Goal: Information Seeking & Learning: Learn about a topic

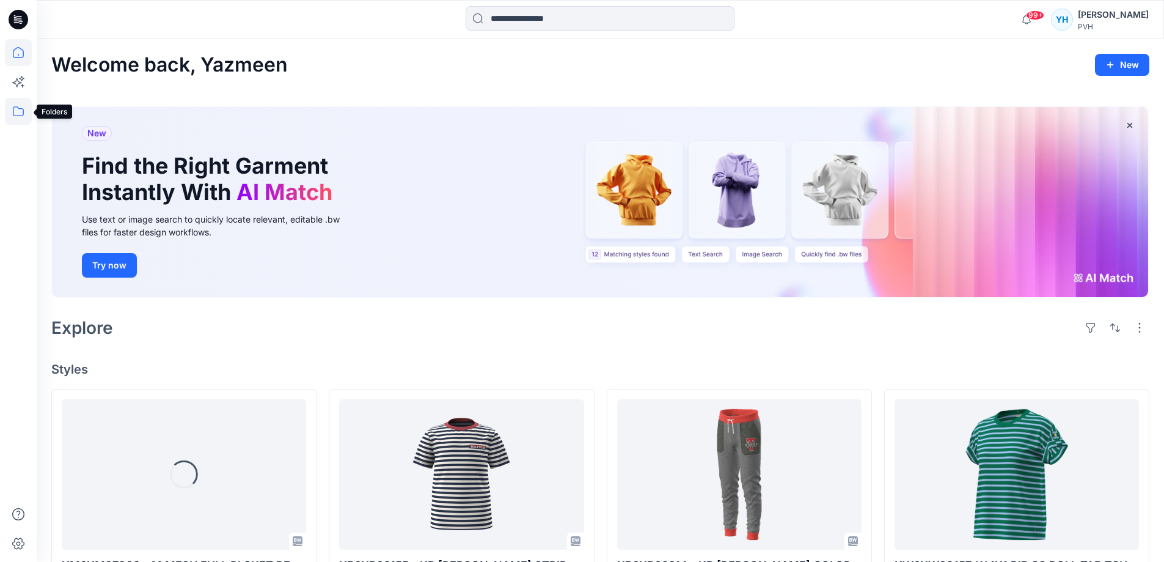
click at [17, 109] on icon at bounding box center [18, 111] width 27 height 27
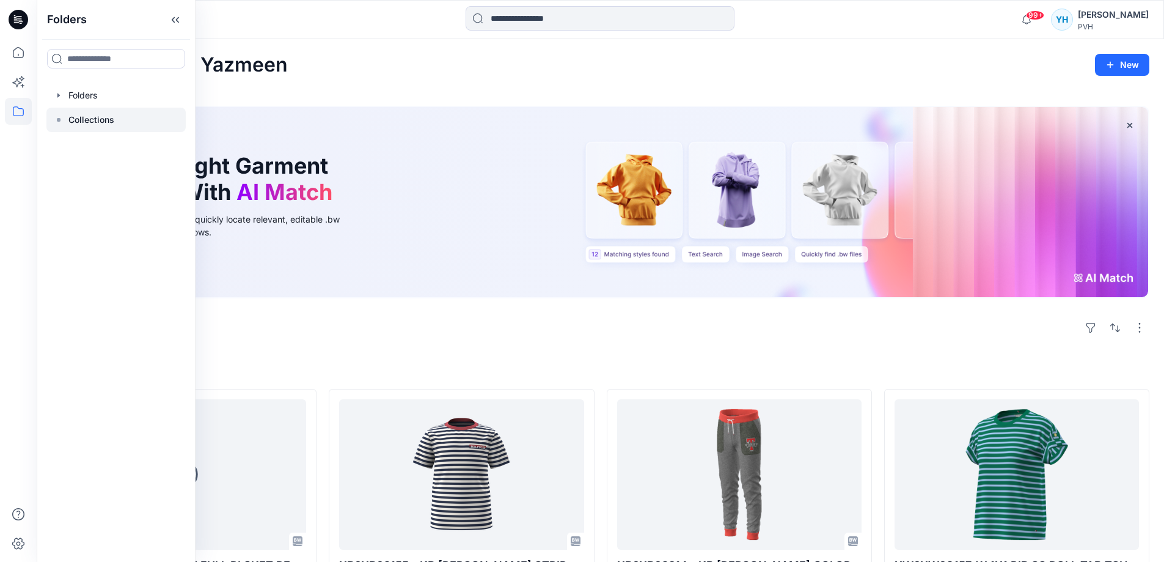
click at [118, 125] on div at bounding box center [115, 120] width 139 height 24
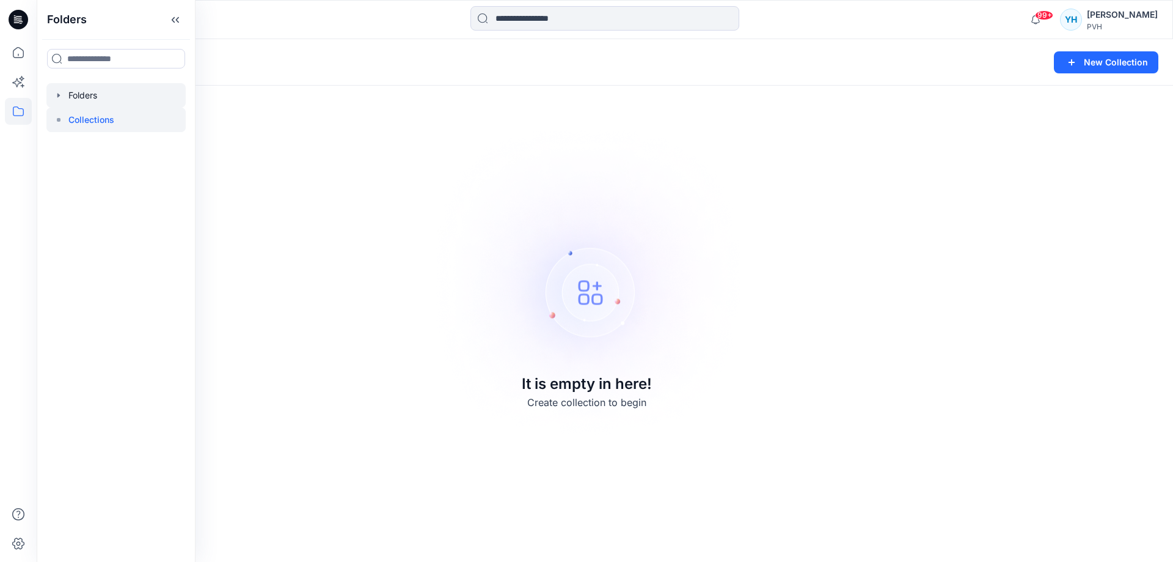
click at [98, 98] on div at bounding box center [115, 95] width 139 height 24
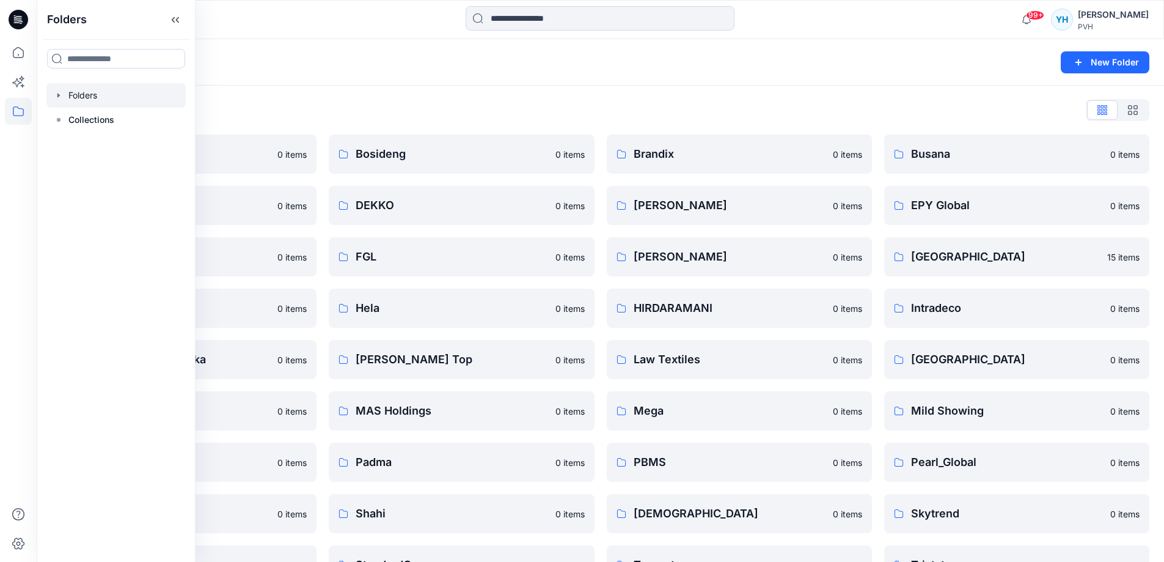
click at [702, 97] on div "Folders List AKR 0 items continental 0 items Esquel 0 items GTL_ASIA 0 items [P…" at bounding box center [600, 368] width 1127 height 565
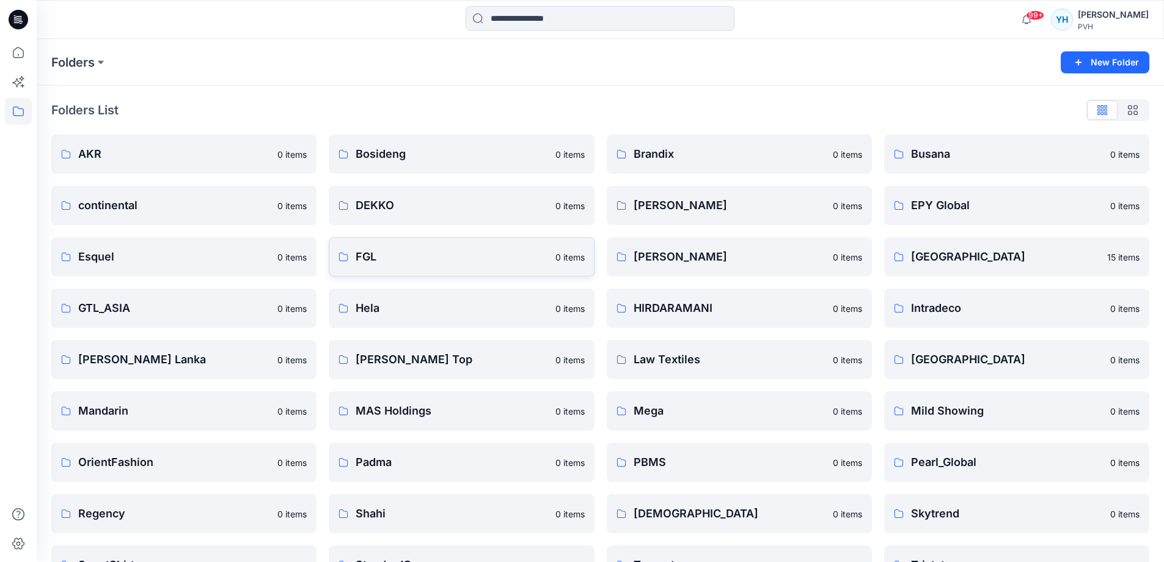
click at [413, 262] on p "FGL" at bounding box center [452, 256] width 192 height 17
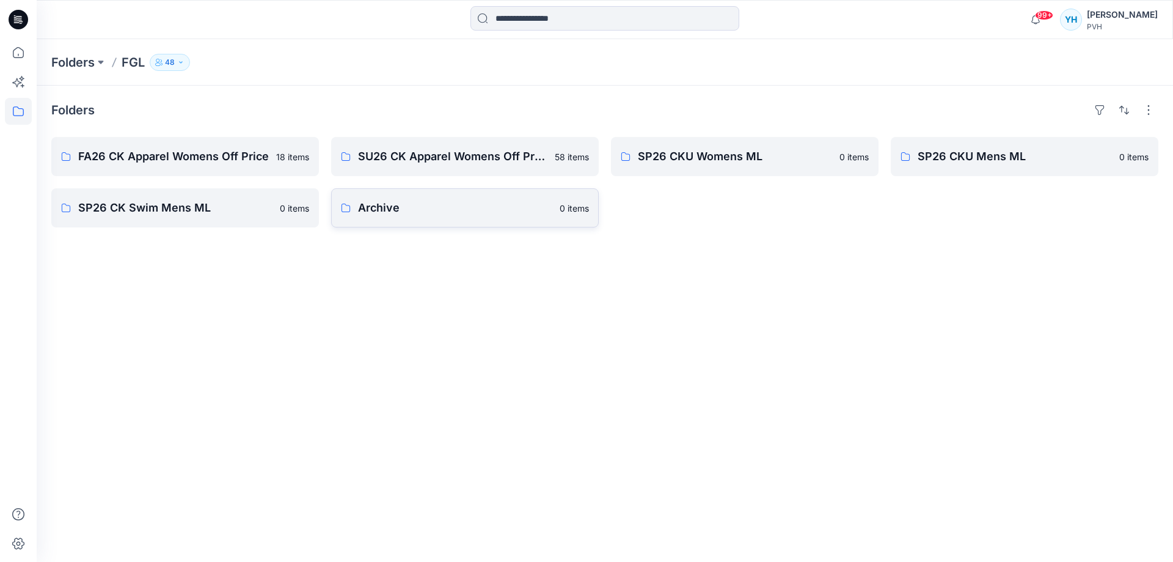
click at [439, 218] on link "Archive 0 items" at bounding box center [465, 207] width 268 height 39
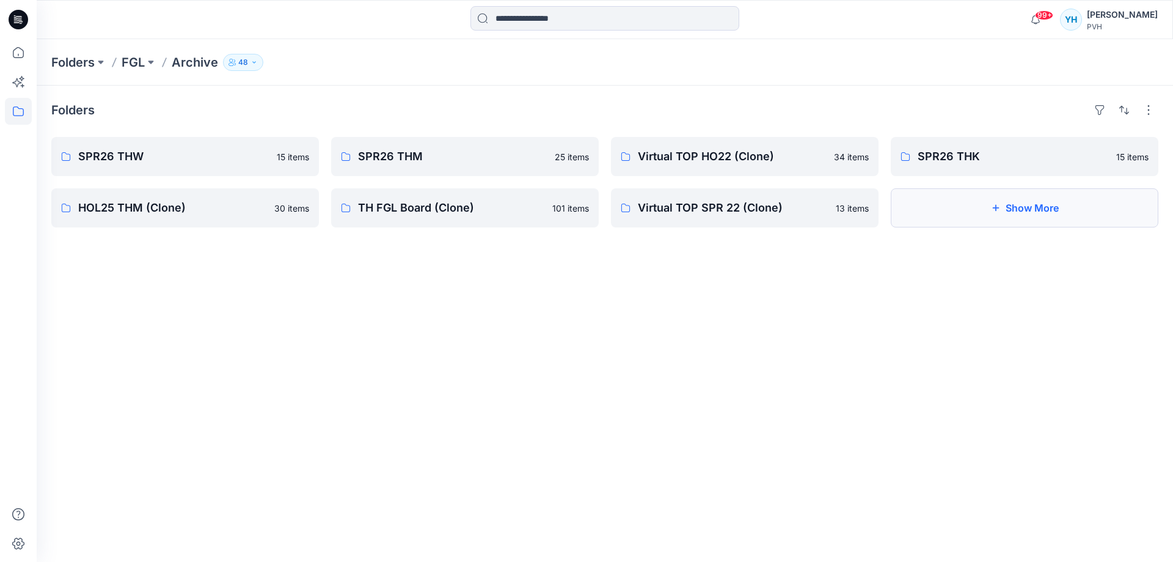
click at [951, 214] on button "Show More" at bounding box center [1025, 207] width 268 height 39
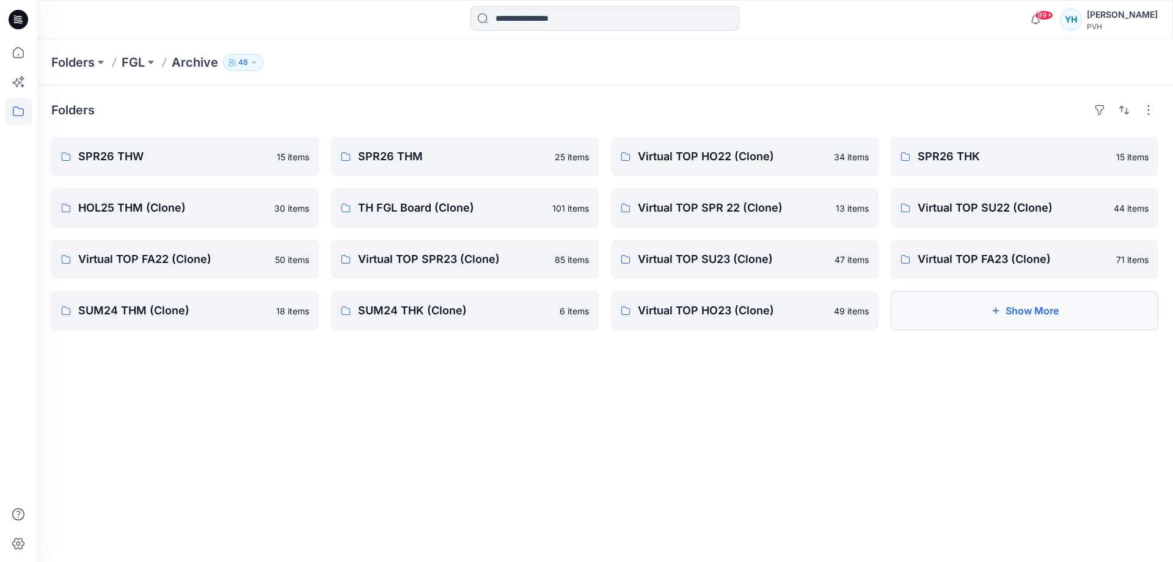
click at [1005, 303] on button "Show More" at bounding box center [1025, 310] width 268 height 39
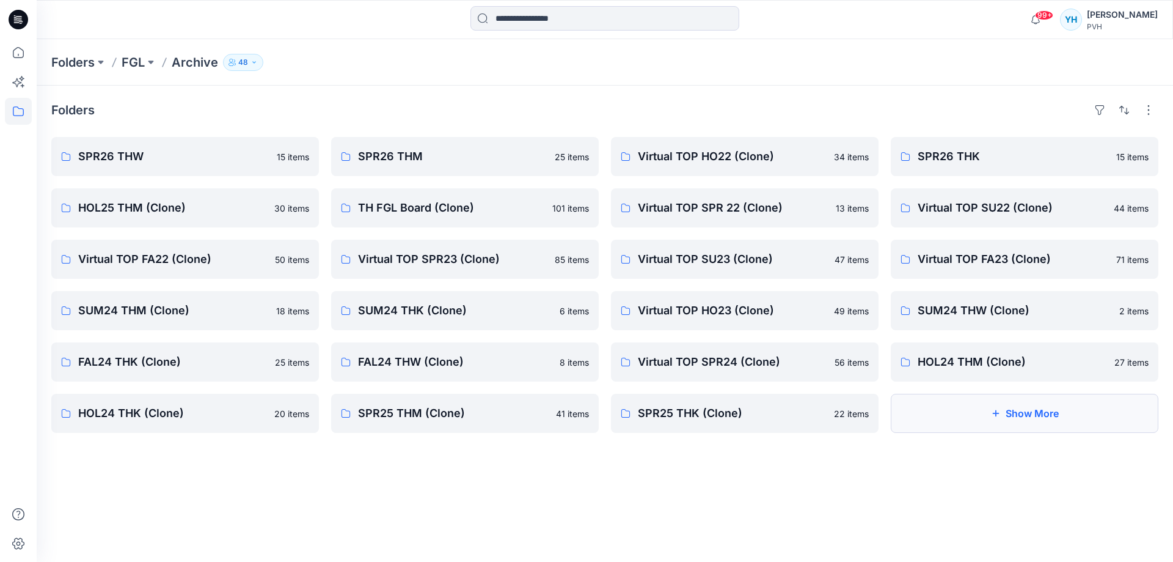
click at [1016, 417] on button "Show More" at bounding box center [1025, 413] width 268 height 39
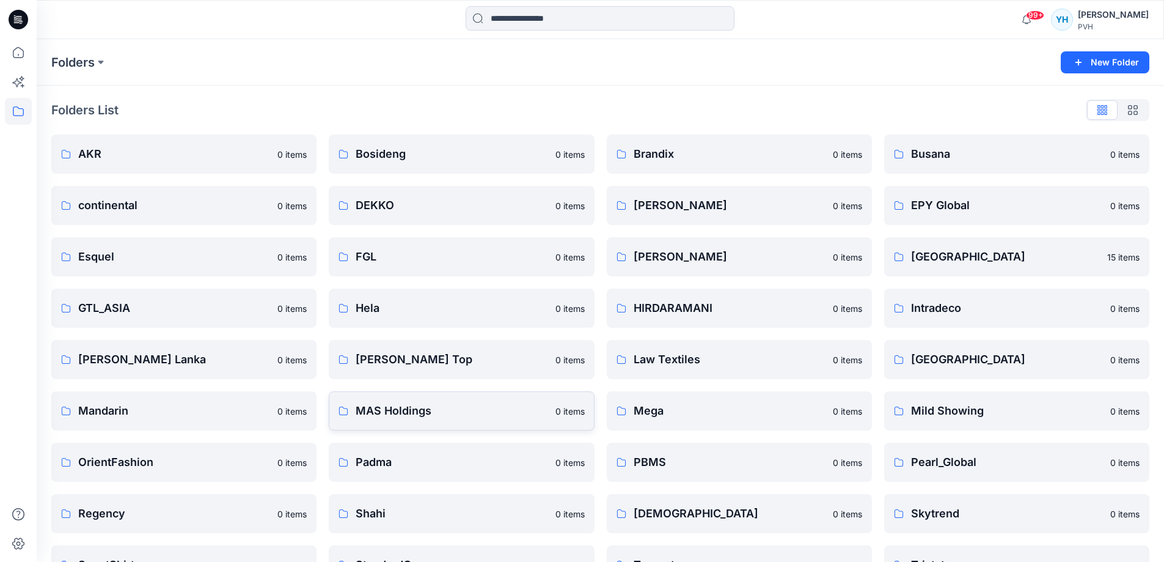
click at [474, 406] on p "MAS Holdings" at bounding box center [452, 410] width 192 height 17
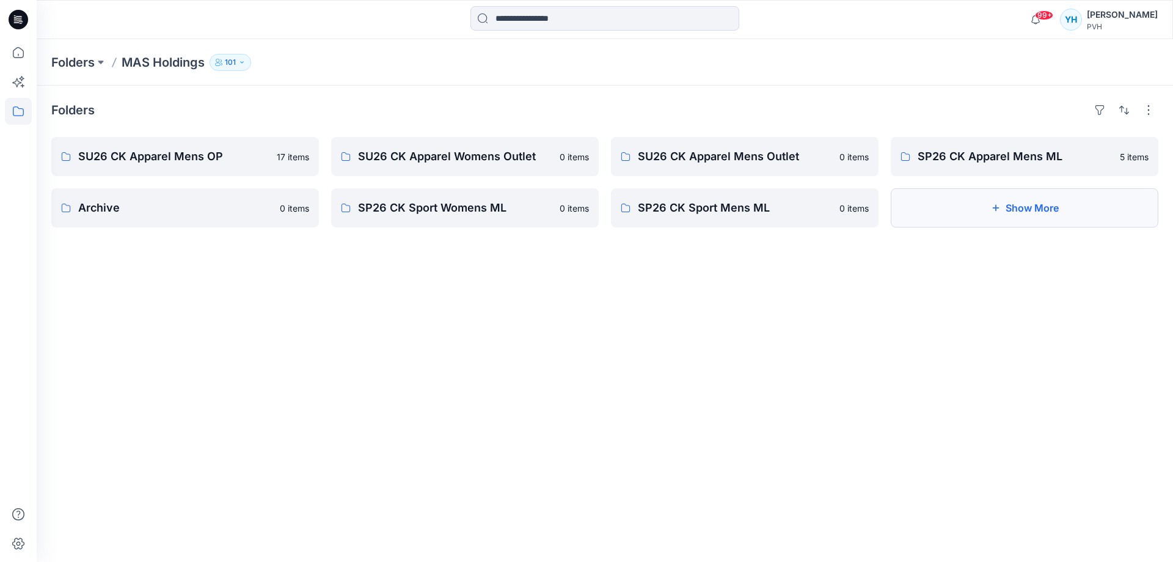
click at [992, 211] on icon "button" at bounding box center [996, 208] width 10 height 10
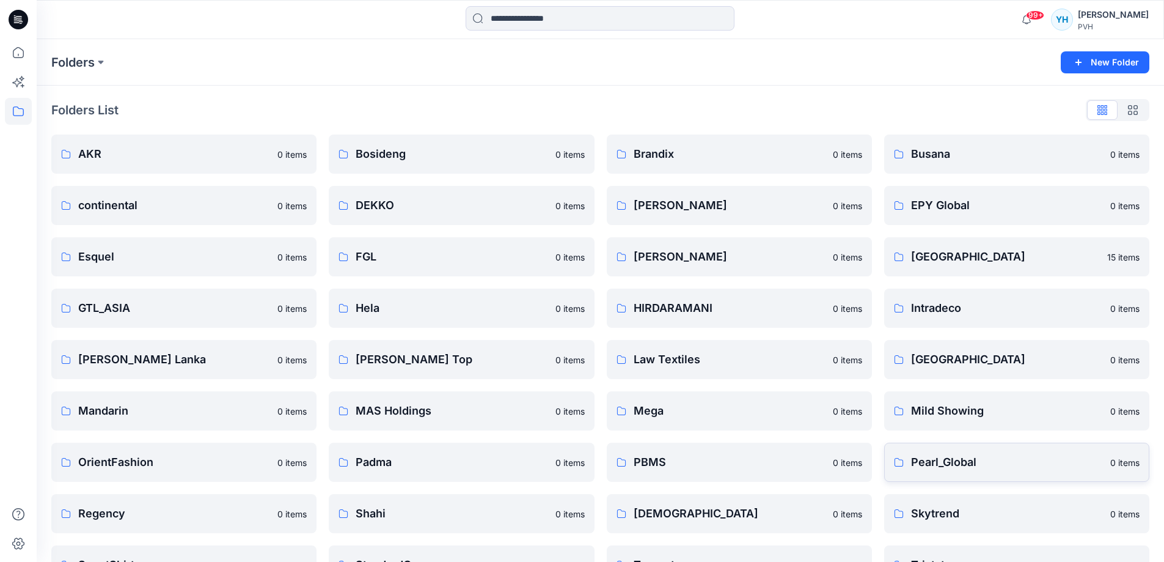
click at [1013, 465] on p "Pearl_Global" at bounding box center [1007, 461] width 192 height 17
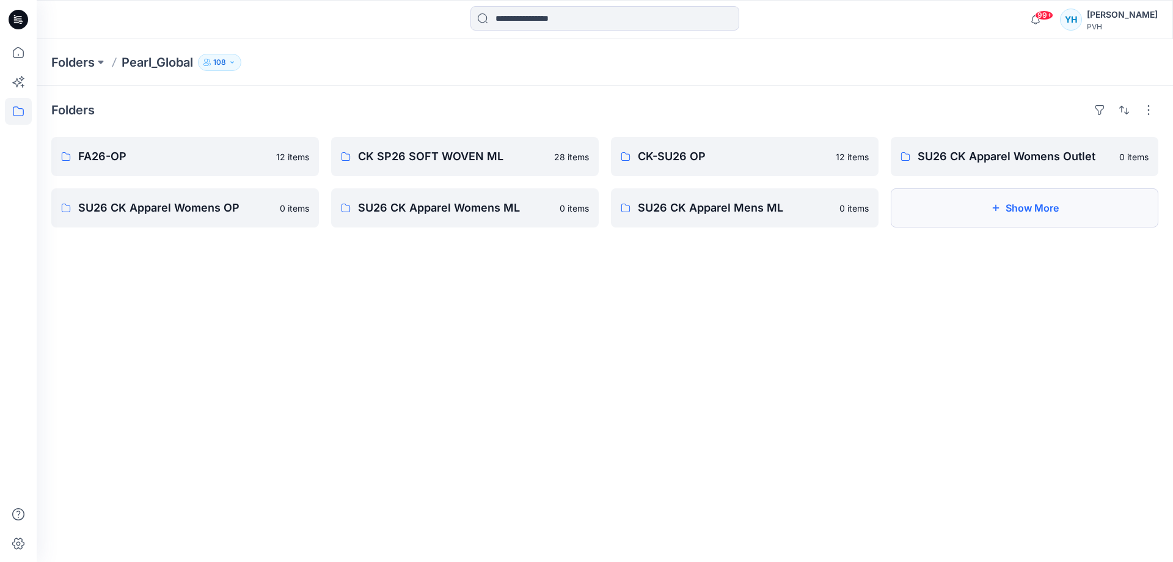
click at [1021, 209] on button "Show More" at bounding box center [1025, 207] width 268 height 39
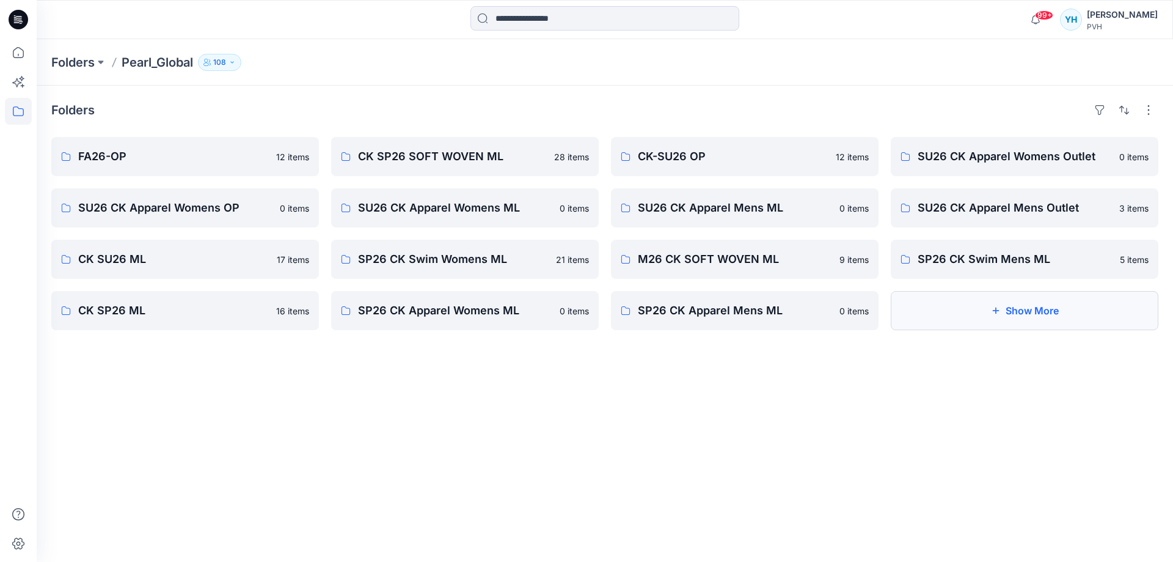
click at [1012, 309] on button "Show More" at bounding box center [1025, 310] width 268 height 39
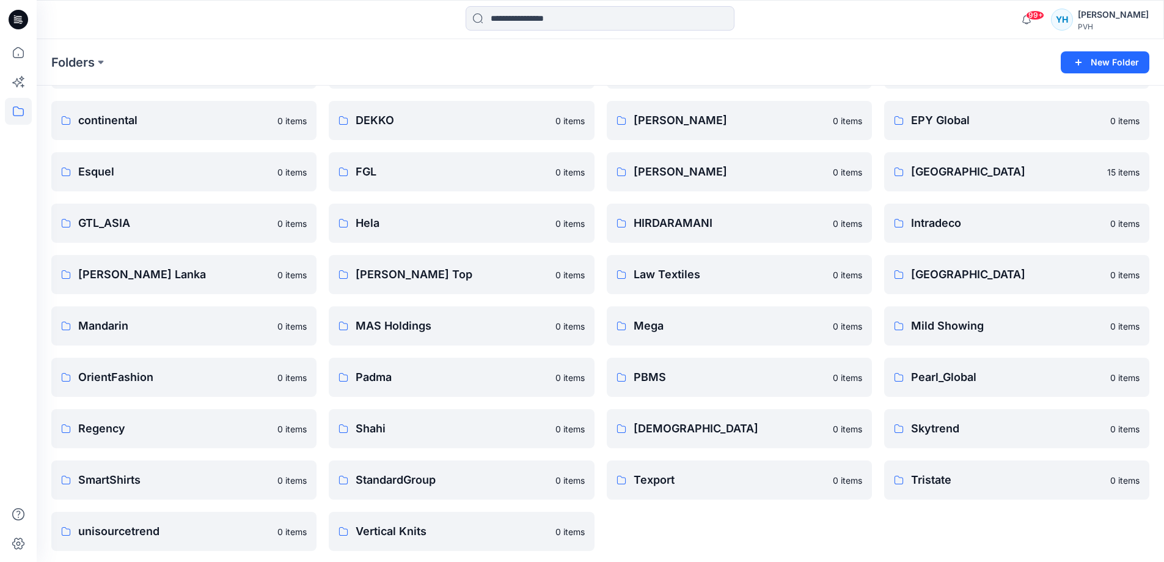
scroll to position [89, 0]
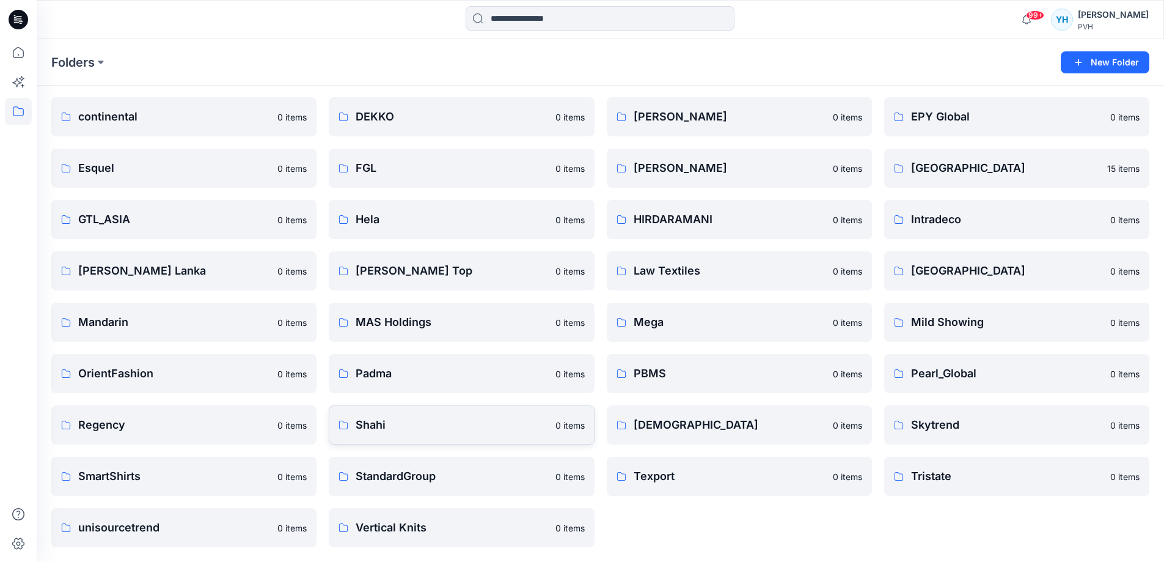
click at [368, 422] on p "Shahi" at bounding box center [452, 424] width 192 height 17
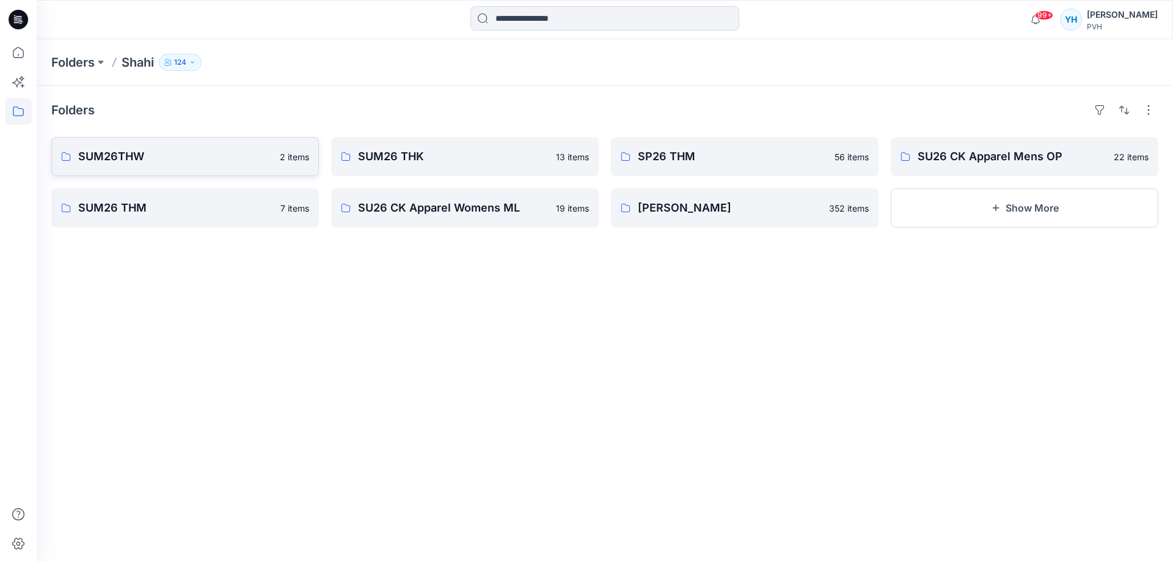
click at [193, 150] on p "SUM26THW" at bounding box center [175, 156] width 194 height 17
click at [221, 207] on p "SUM26 THM" at bounding box center [175, 207] width 195 height 17
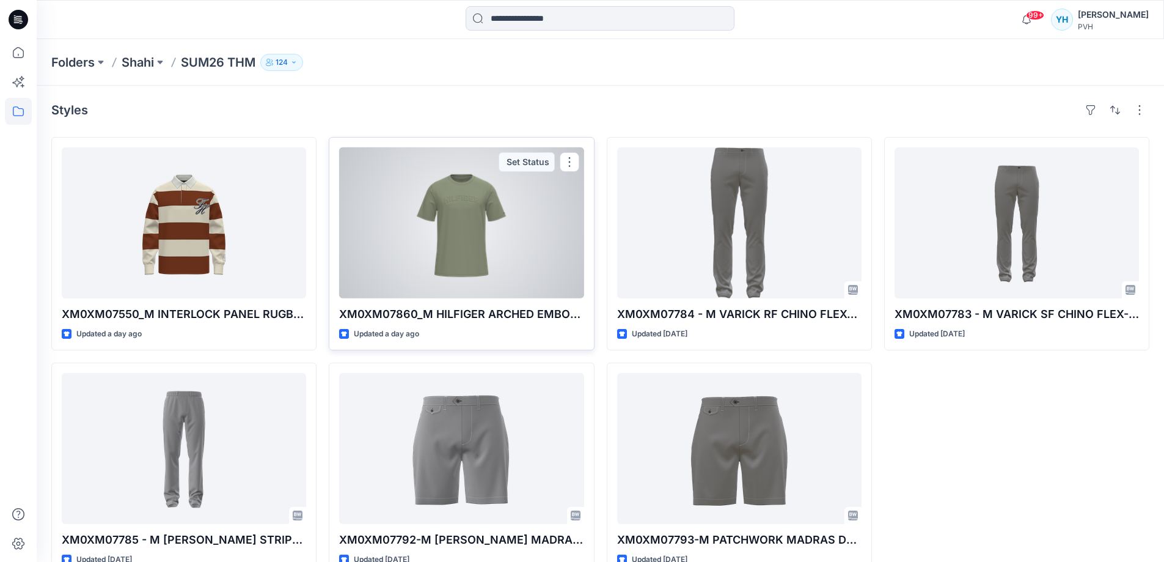
click at [488, 244] on div at bounding box center [461, 222] width 244 height 151
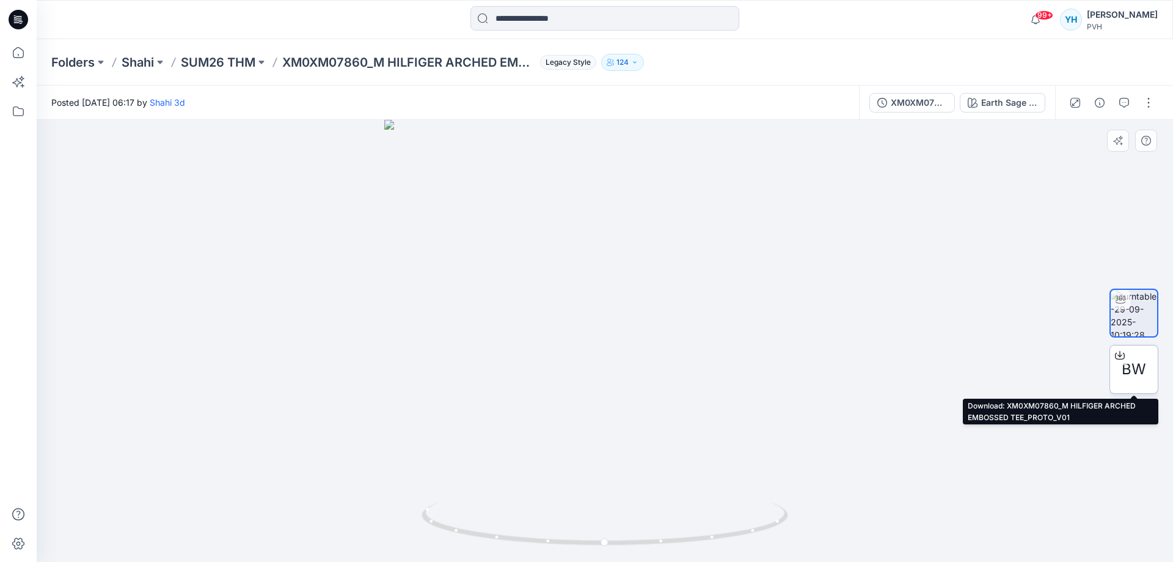
click at [1134, 362] on span "BW" at bounding box center [1134, 369] width 24 height 22
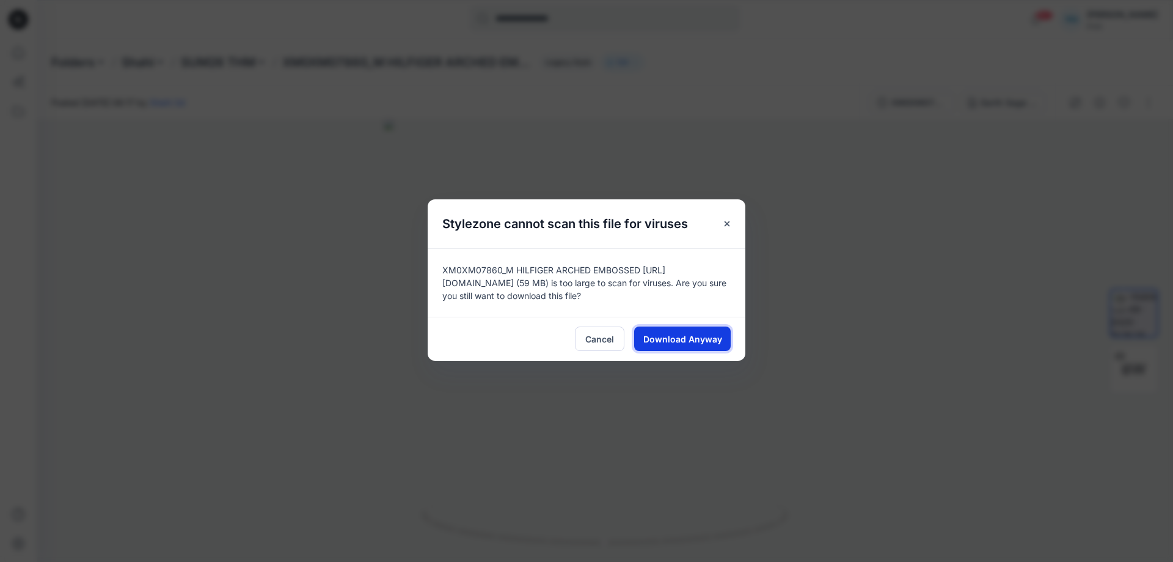
click at [697, 345] on span "Download Anyway" at bounding box center [682, 338] width 79 height 13
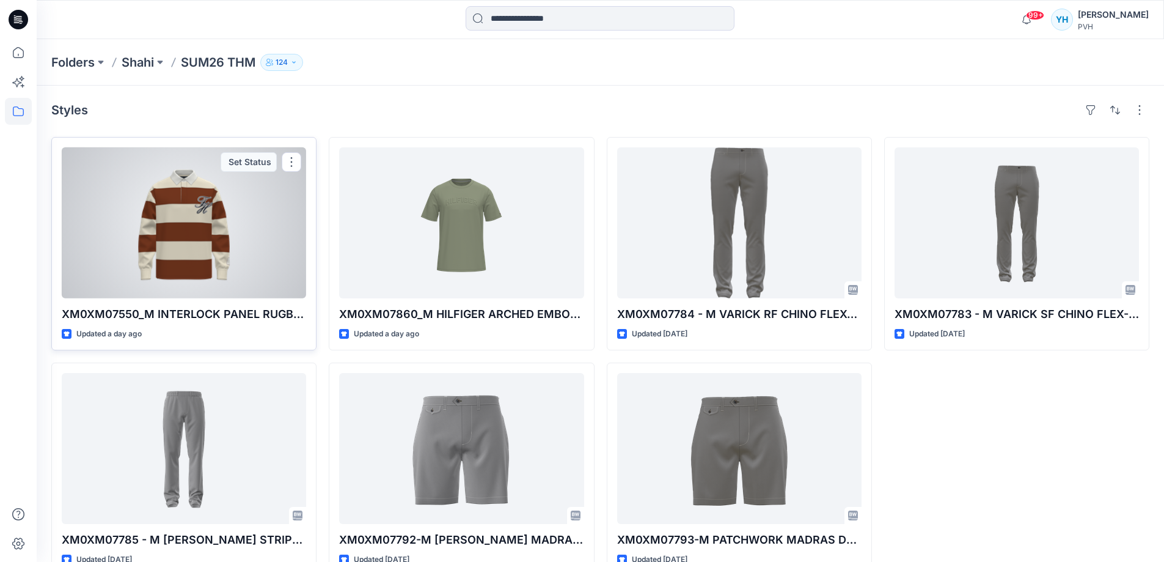
click at [147, 247] on div at bounding box center [184, 222] width 244 height 151
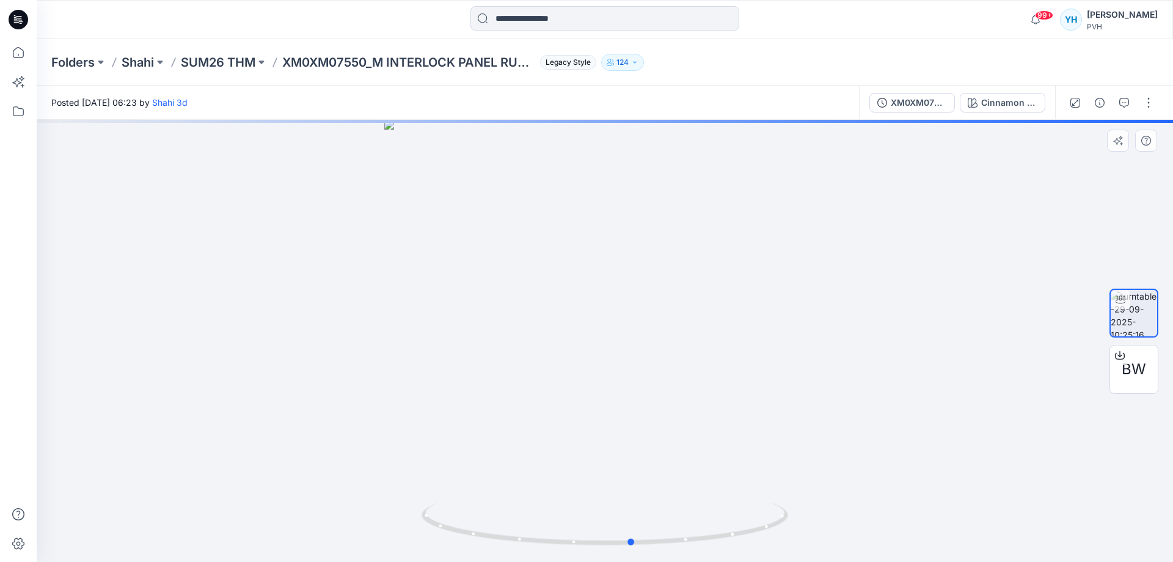
drag, startPoint x: 666, startPoint y: 354, endPoint x: 327, endPoint y: 258, distance: 352.4
click at [327, 258] on div at bounding box center [605, 341] width 1137 height 442
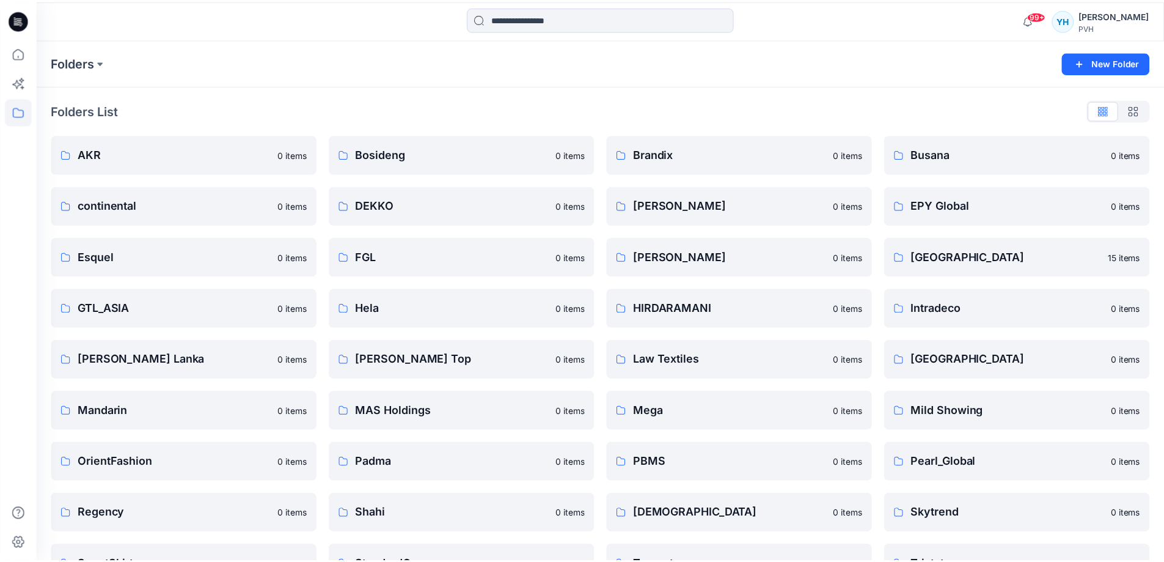
scroll to position [89, 0]
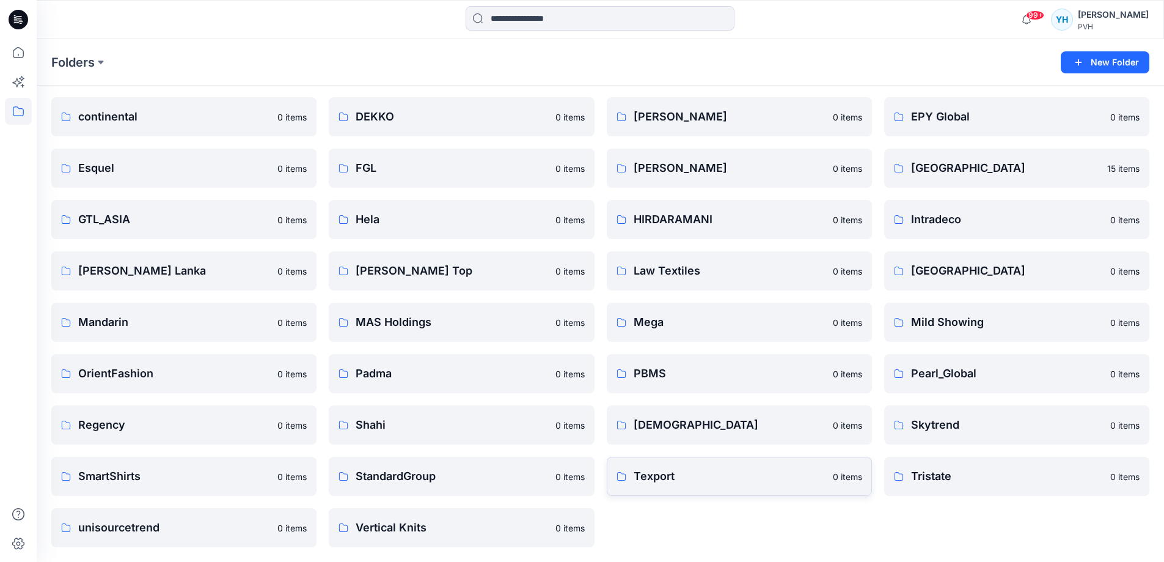
click at [757, 477] on p "Texport" at bounding box center [730, 475] width 192 height 17
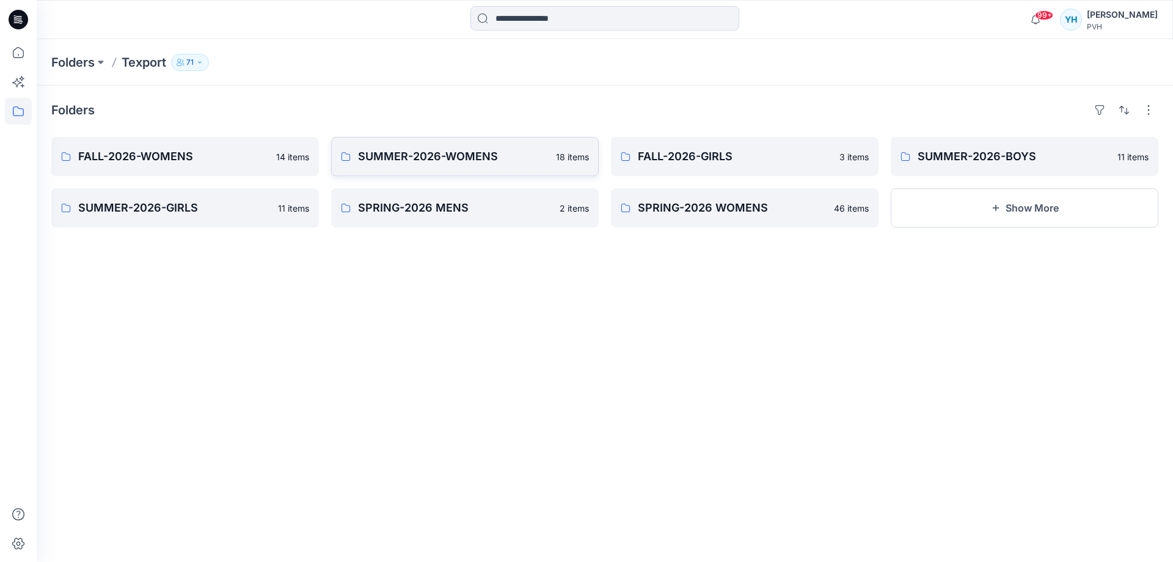
click at [526, 158] on p "SUMMER-2026-WOMENS" at bounding box center [453, 156] width 191 height 17
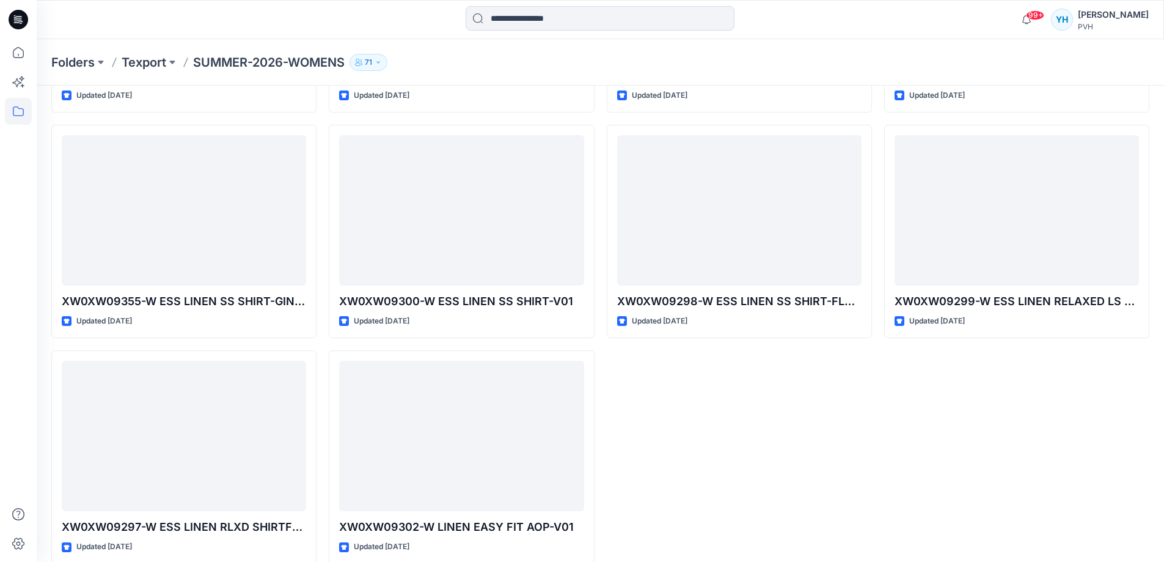
scroll to position [695, 0]
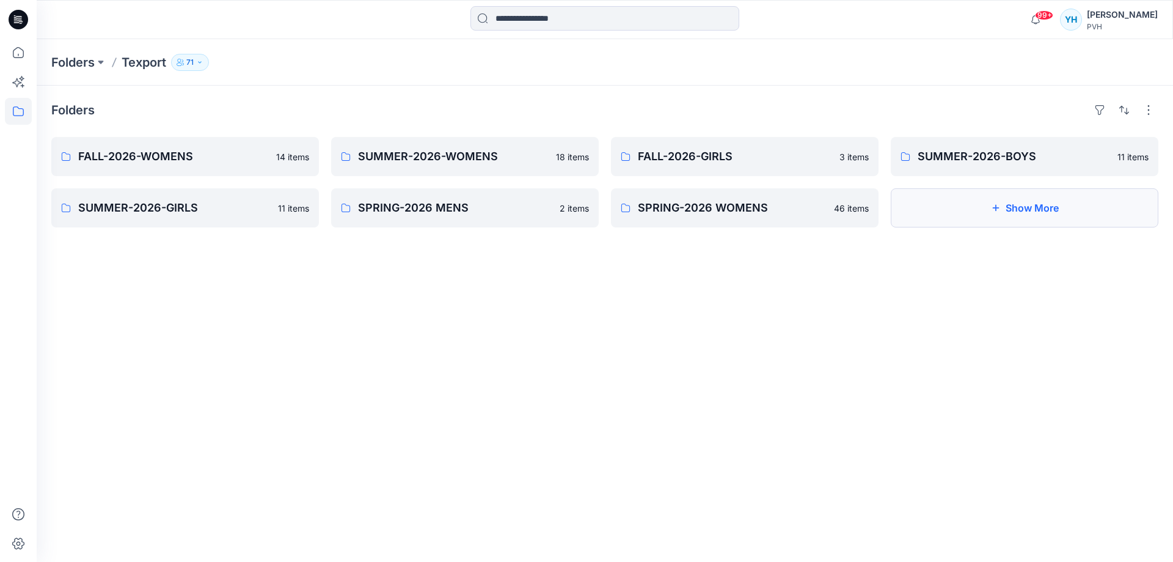
click at [1046, 216] on button "Show More" at bounding box center [1025, 207] width 268 height 39
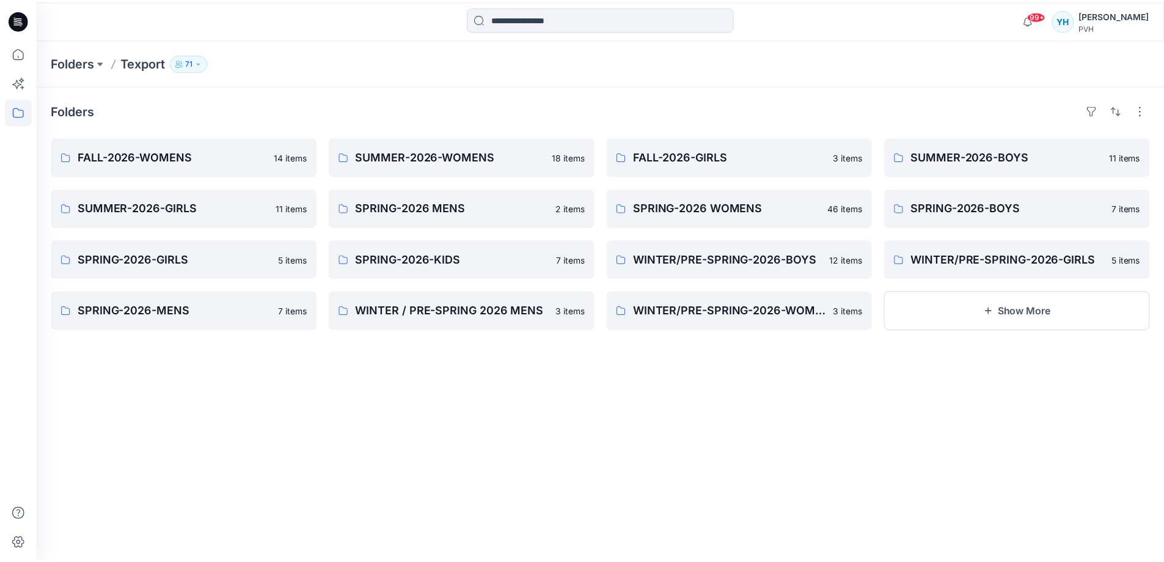
scroll to position [89, 0]
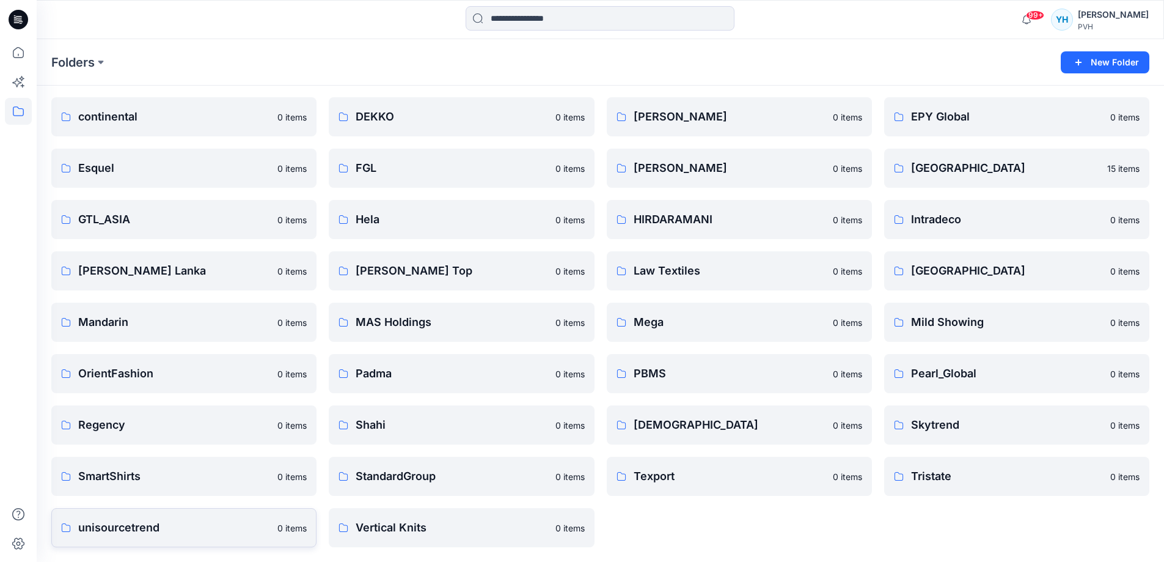
click at [157, 529] on p "unisourcetrend" at bounding box center [174, 527] width 192 height 17
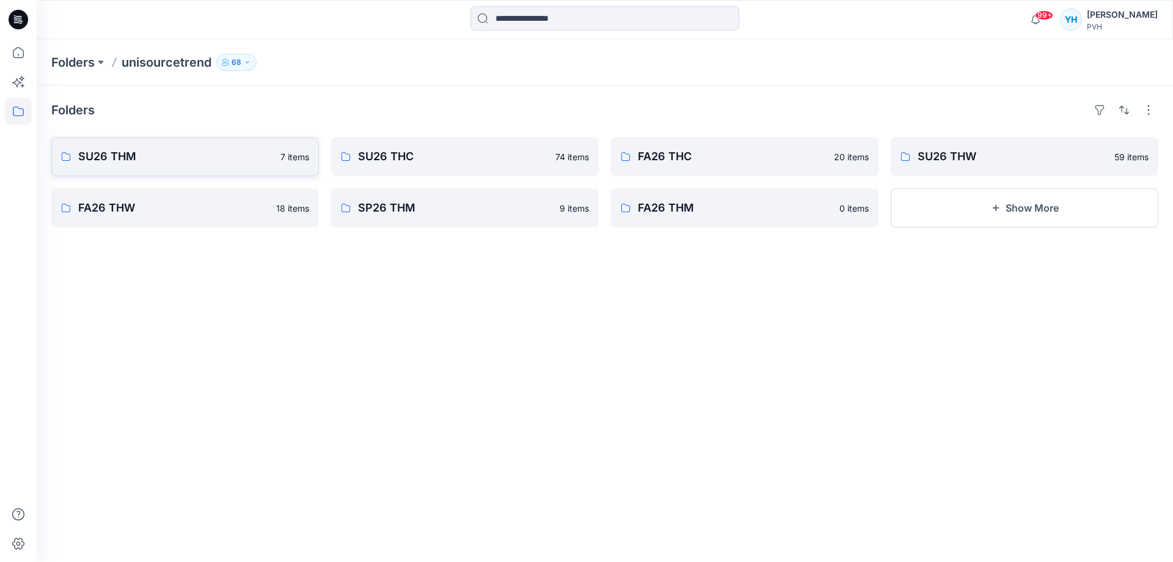
click at [230, 158] on p "SU26 THM" at bounding box center [175, 156] width 195 height 17
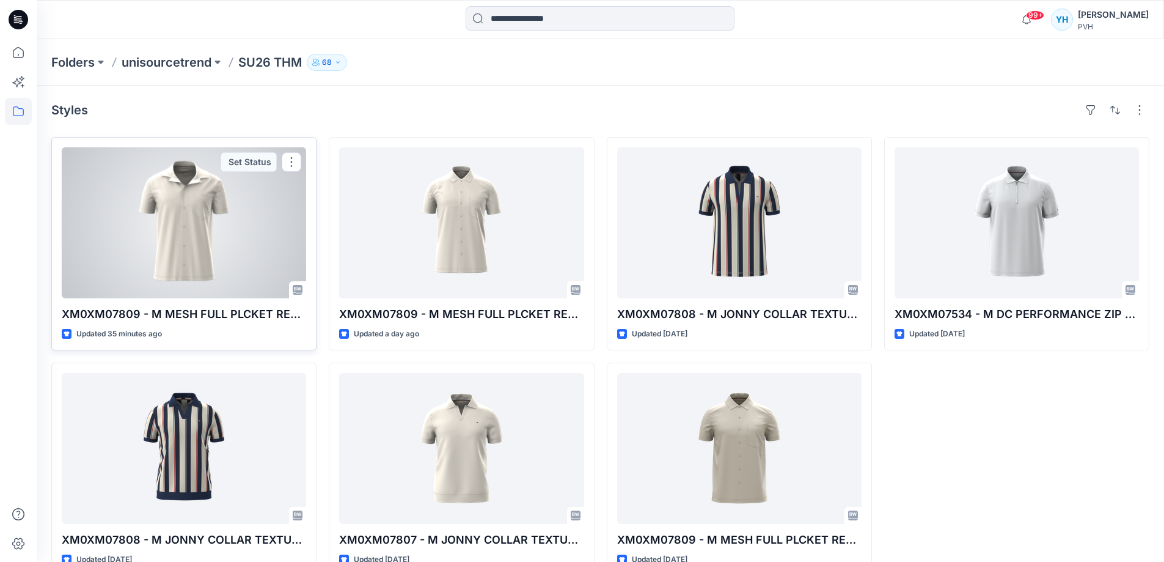
click at [210, 228] on div at bounding box center [184, 222] width 244 height 151
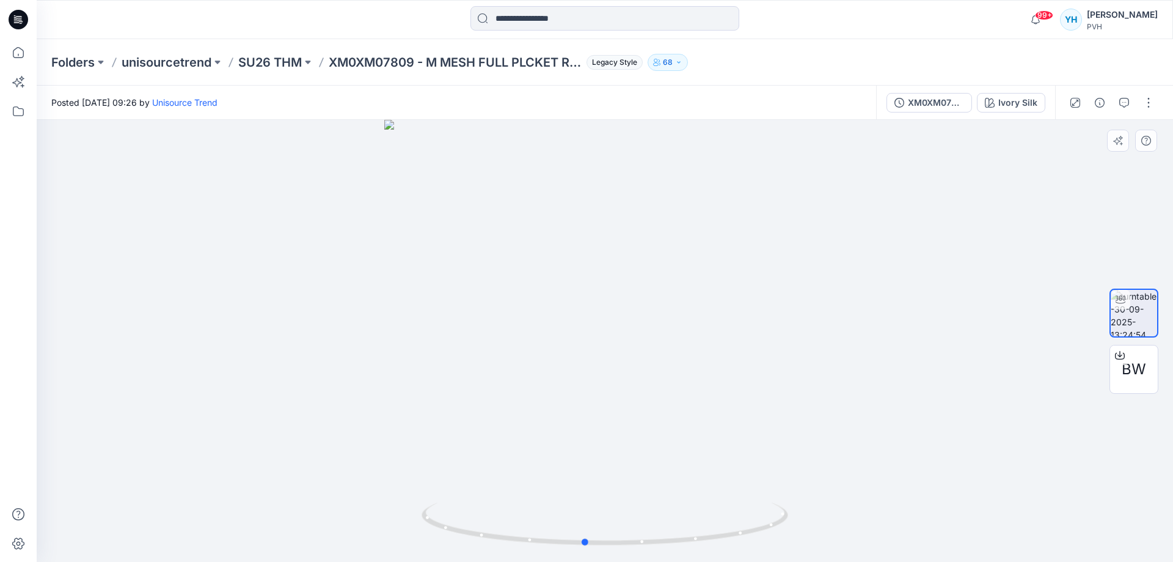
drag, startPoint x: 870, startPoint y: 322, endPoint x: 849, endPoint y: 256, distance: 69.0
click at [849, 256] on div at bounding box center [605, 341] width 1137 height 442
click at [1146, 365] on div "BW" at bounding box center [1134, 369] width 49 height 49
click at [1126, 104] on icon "button" at bounding box center [1124, 103] width 10 height 10
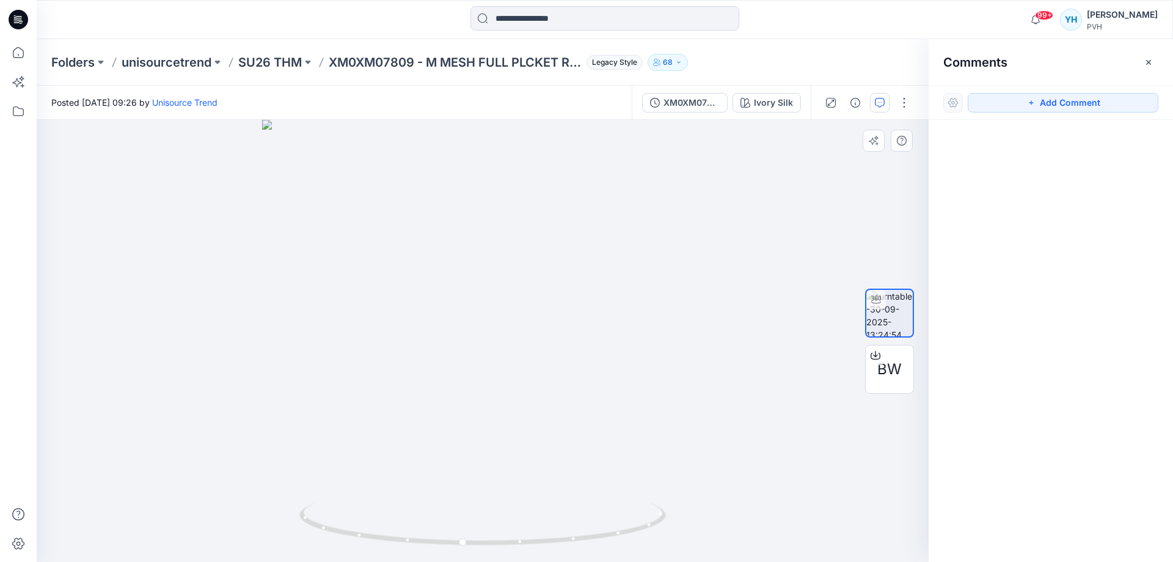
drag, startPoint x: 1020, startPoint y: 100, endPoint x: 817, endPoint y: 137, distance: 206.2
click at [1005, 102] on button "Add Comment" at bounding box center [1063, 103] width 191 height 20
click at [653, 174] on div "1" at bounding box center [483, 341] width 892 height 442
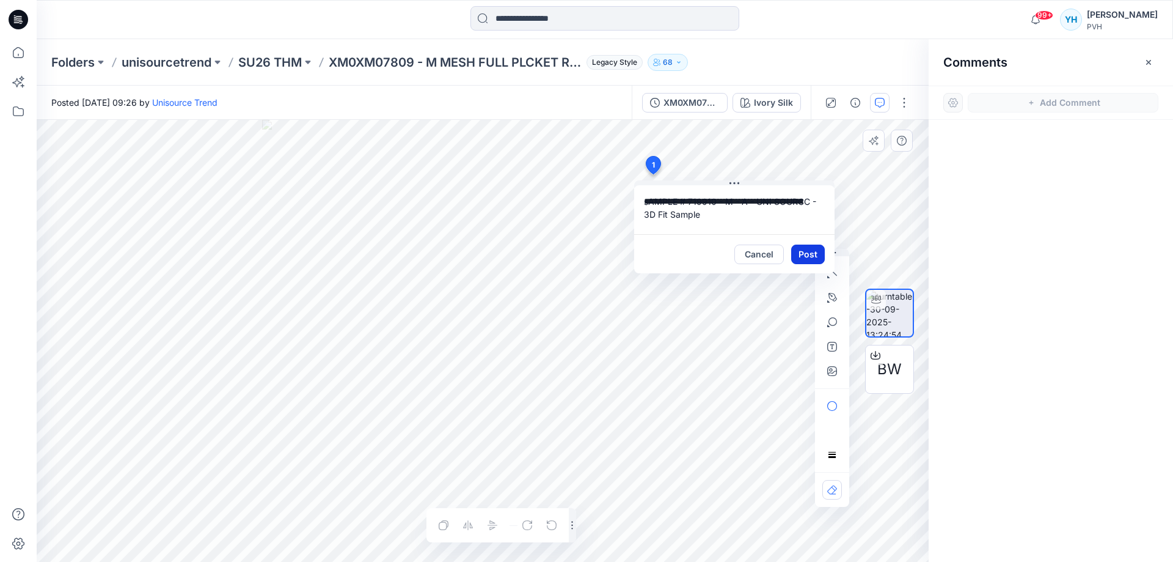
type textarea "**********"
click at [816, 259] on button "Post" at bounding box center [808, 254] width 34 height 20
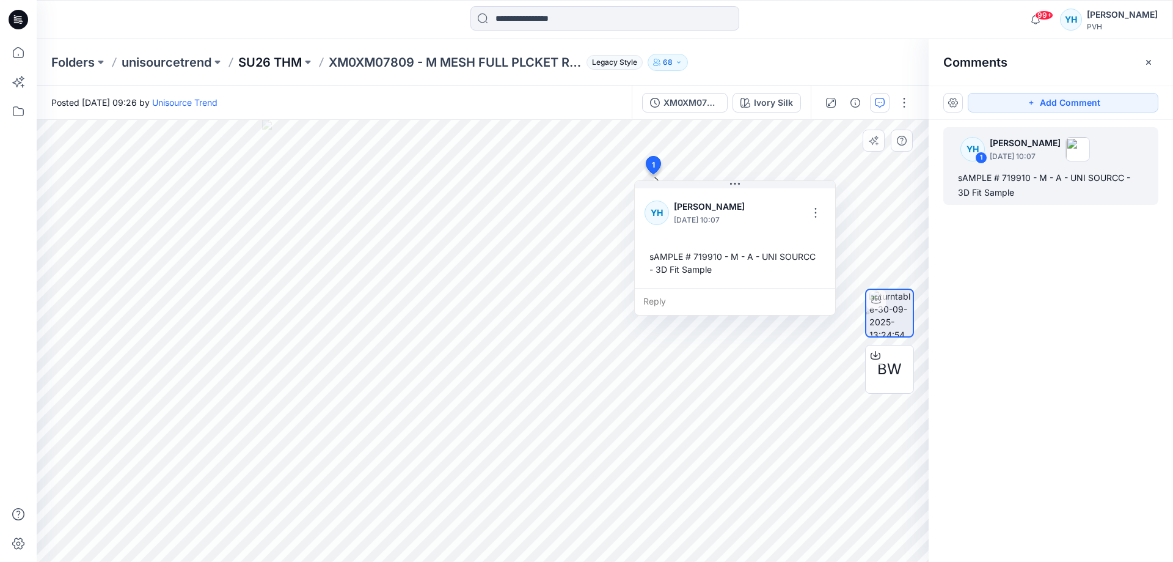
click at [289, 66] on p "SU26 THM" at bounding box center [270, 62] width 64 height 17
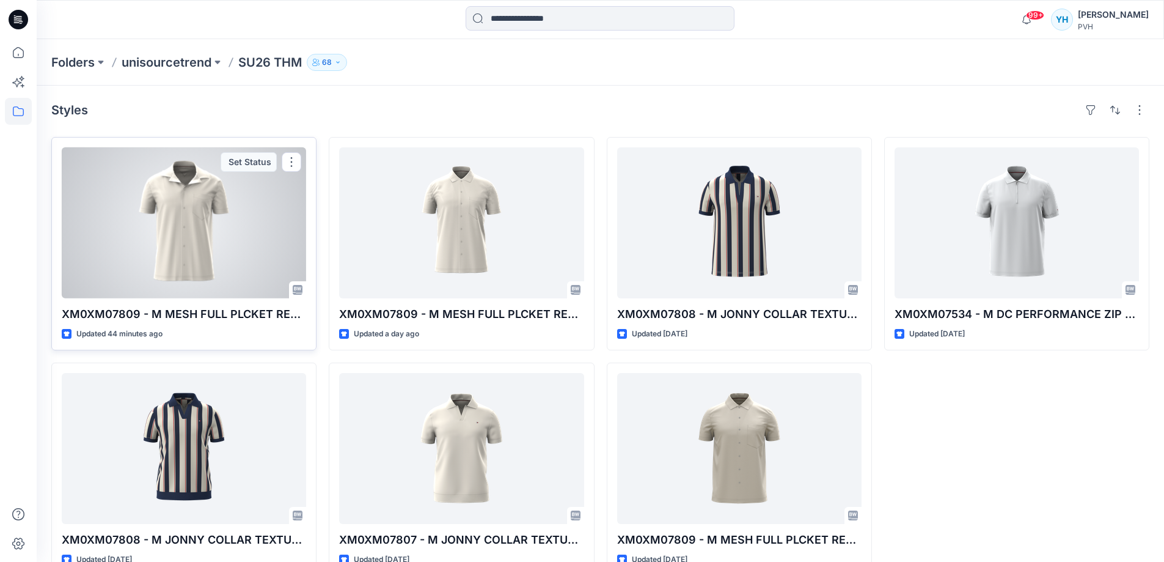
click at [234, 238] on div at bounding box center [184, 222] width 244 height 151
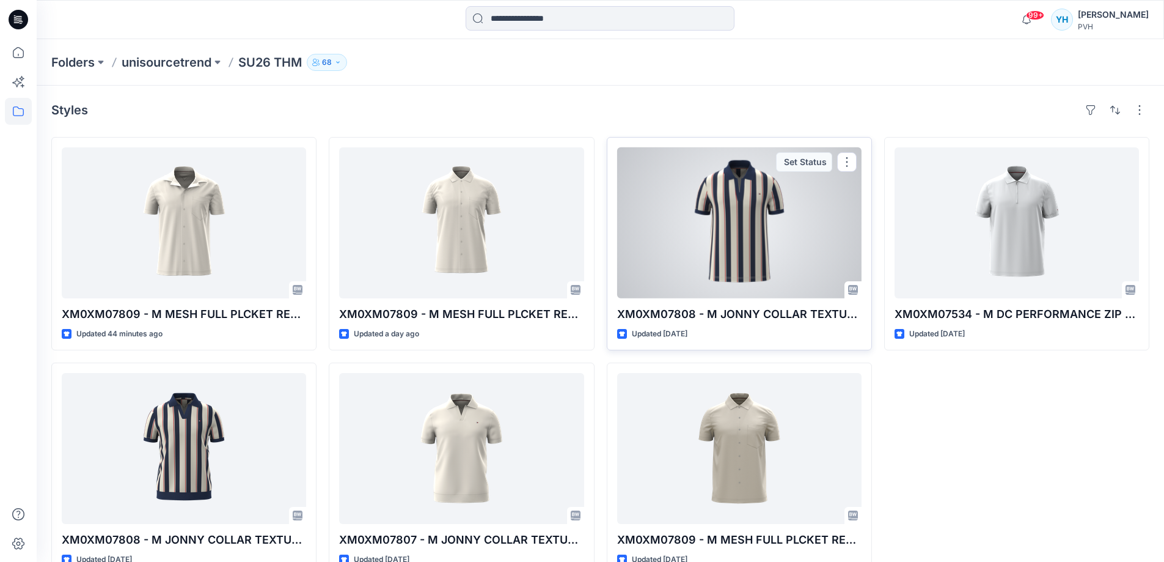
click at [751, 255] on div at bounding box center [739, 222] width 244 height 151
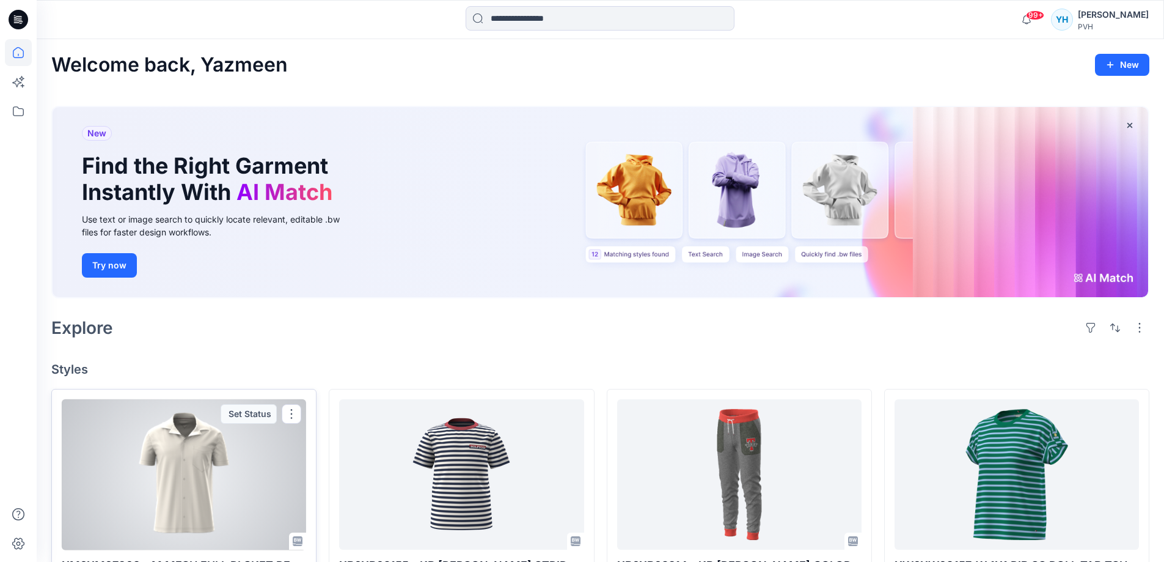
click at [188, 430] on div at bounding box center [184, 474] width 244 height 151
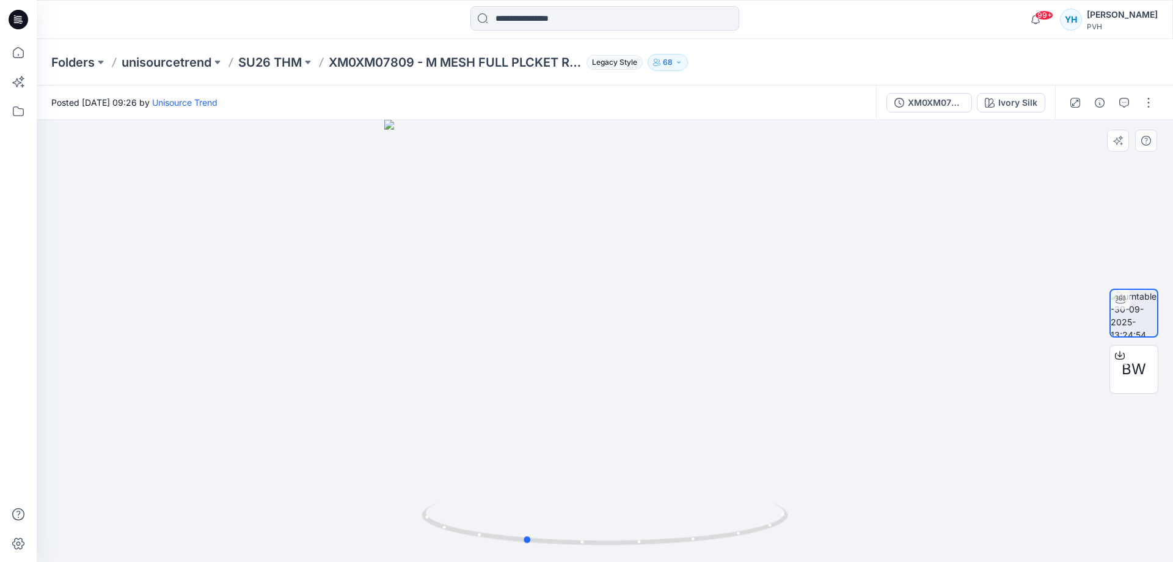
drag, startPoint x: 639, startPoint y: 369, endPoint x: 559, endPoint y: 378, distance: 80.5
click at [559, 378] on div at bounding box center [605, 341] width 1137 height 442
drag, startPoint x: 645, startPoint y: 421, endPoint x: 558, endPoint y: 410, distance: 88.1
click at [558, 410] on div at bounding box center [605, 341] width 1137 height 442
drag, startPoint x: 328, startPoint y: 69, endPoint x: 562, endPoint y: 74, distance: 234.7
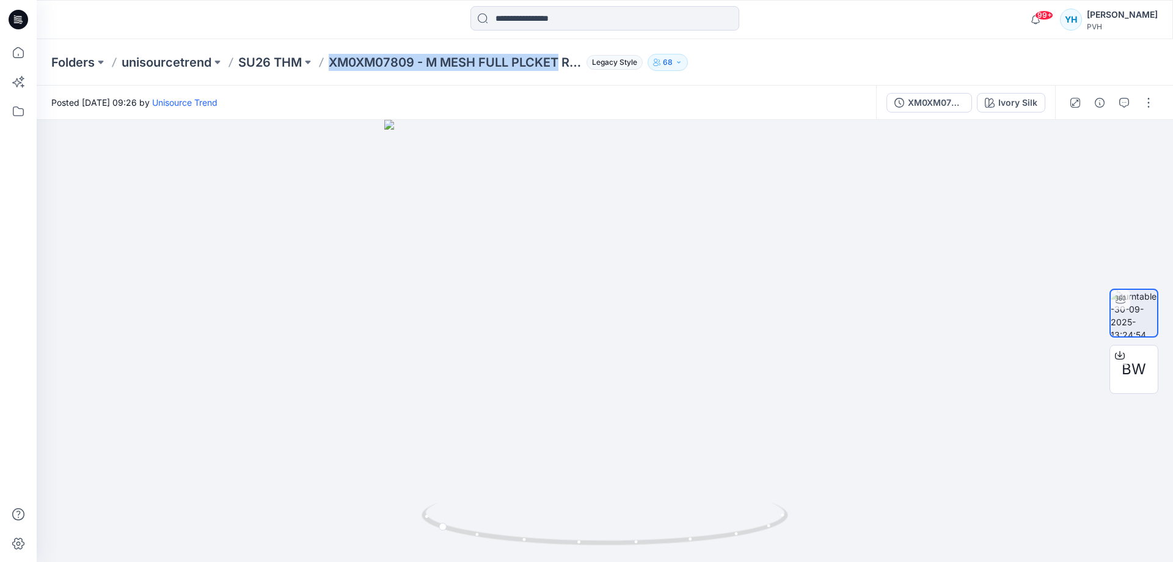
click at [562, 74] on div "Folders unisourcetrend SU26 THM XM0XM07809 - M MESH FULL PLCKET REG POLO_fit Le…" at bounding box center [605, 62] width 1137 height 46
copy p "XM0XM07809 - M MESH FULL PLCKET"
drag, startPoint x: 531, startPoint y: 356, endPoint x: 737, endPoint y: 358, distance: 205.9
click at [737, 358] on div at bounding box center [605, 341] width 1137 height 442
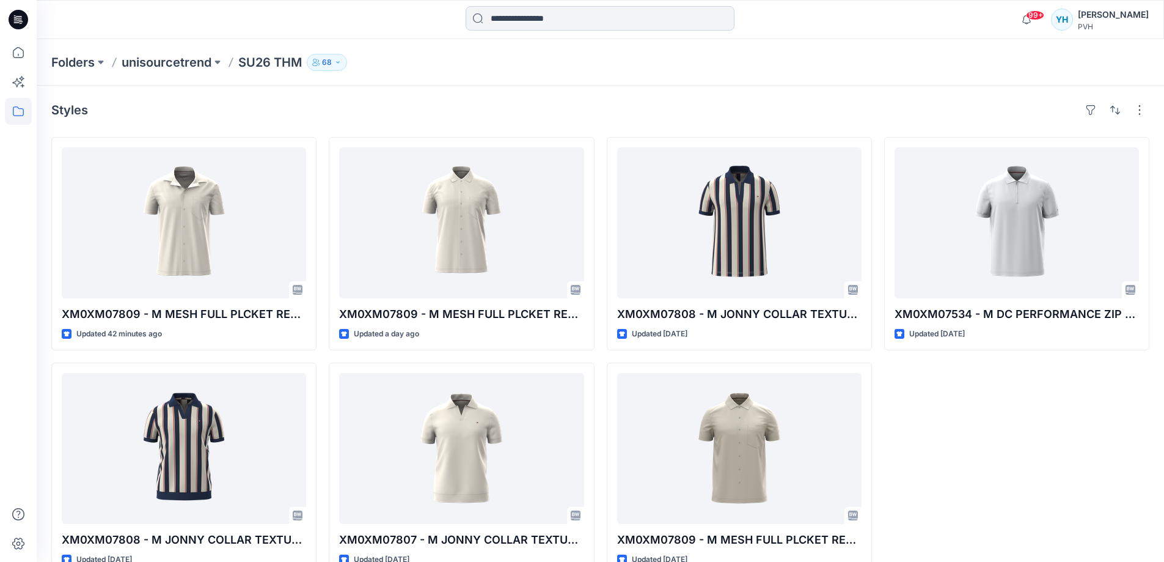
click at [513, 25] on input at bounding box center [600, 18] width 269 height 24
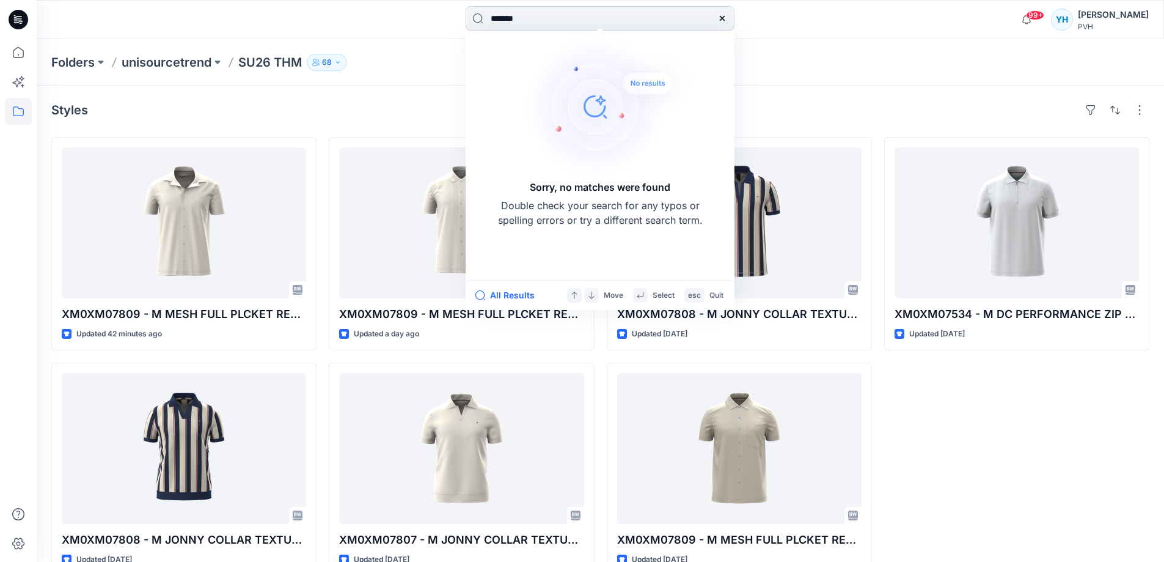
click at [521, 17] on input "*******" at bounding box center [600, 18] width 269 height 24
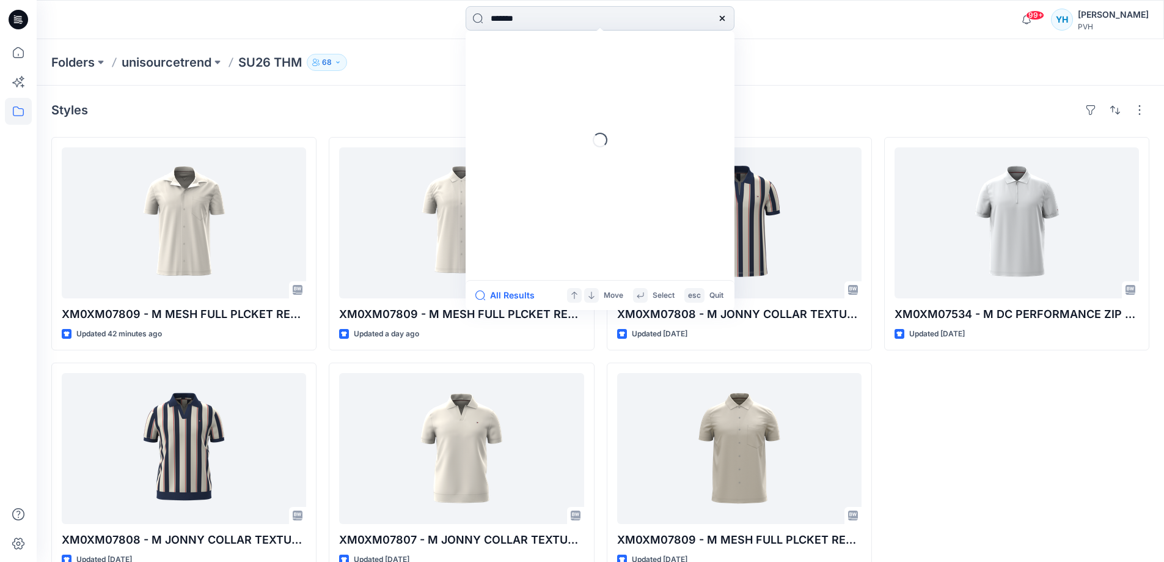
type input "*******"
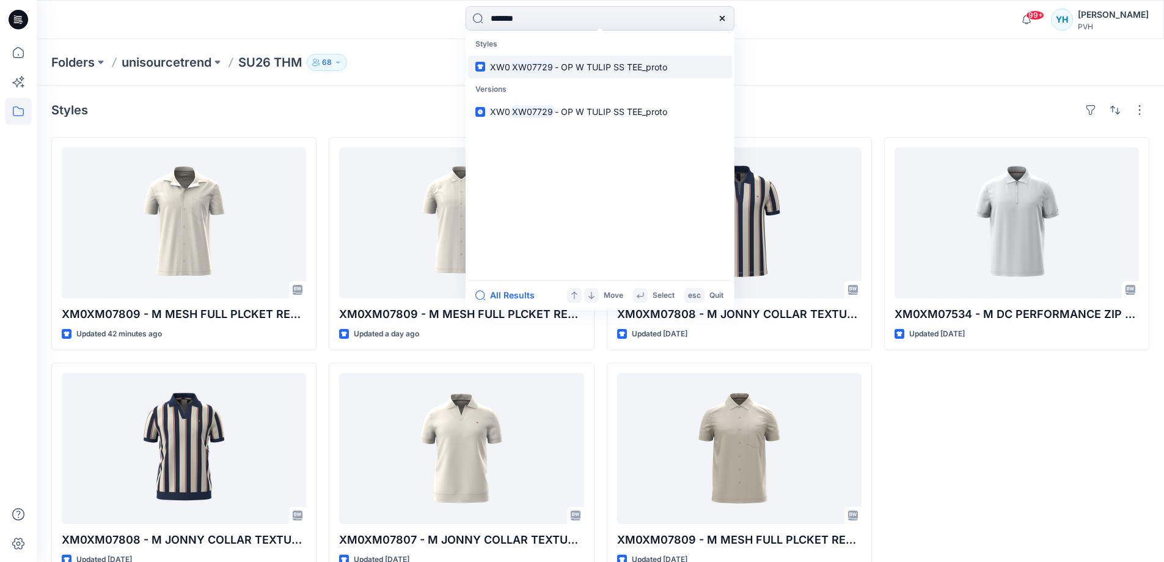
click at [575, 67] on span "- OP W TULIP SS TEE_proto" at bounding box center [611, 67] width 112 height 10
